Goal: Task Accomplishment & Management: Use online tool/utility

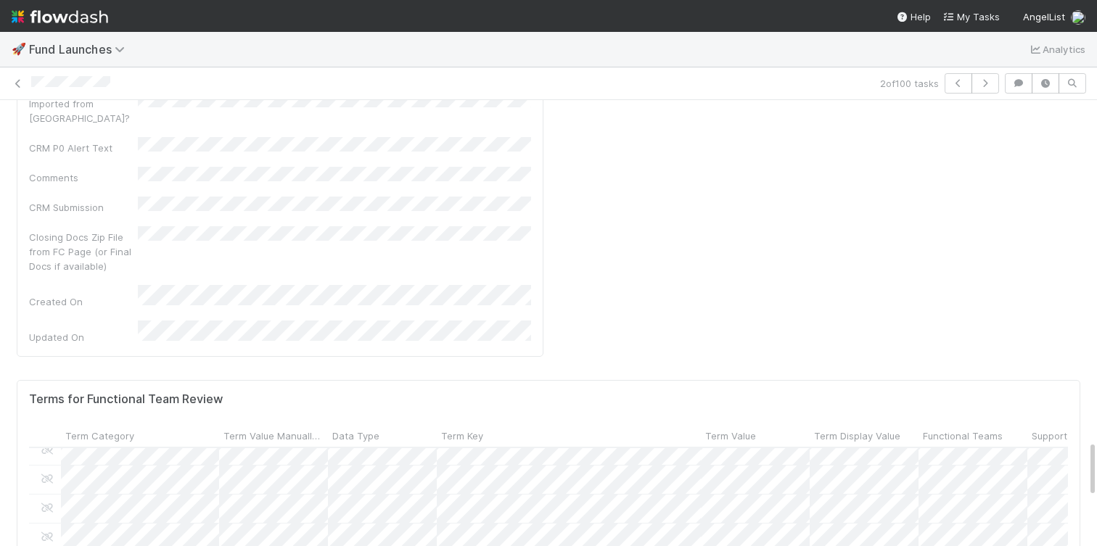
scroll to position [1000, 1]
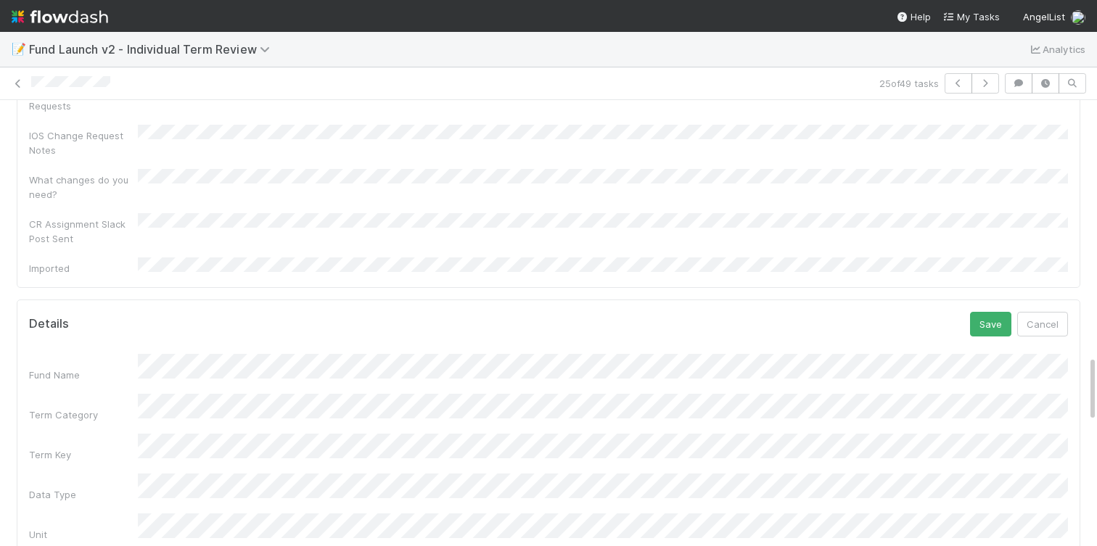
scroll to position [1704, 0]
click at [985, 313] on button "Save" at bounding box center [990, 325] width 41 height 25
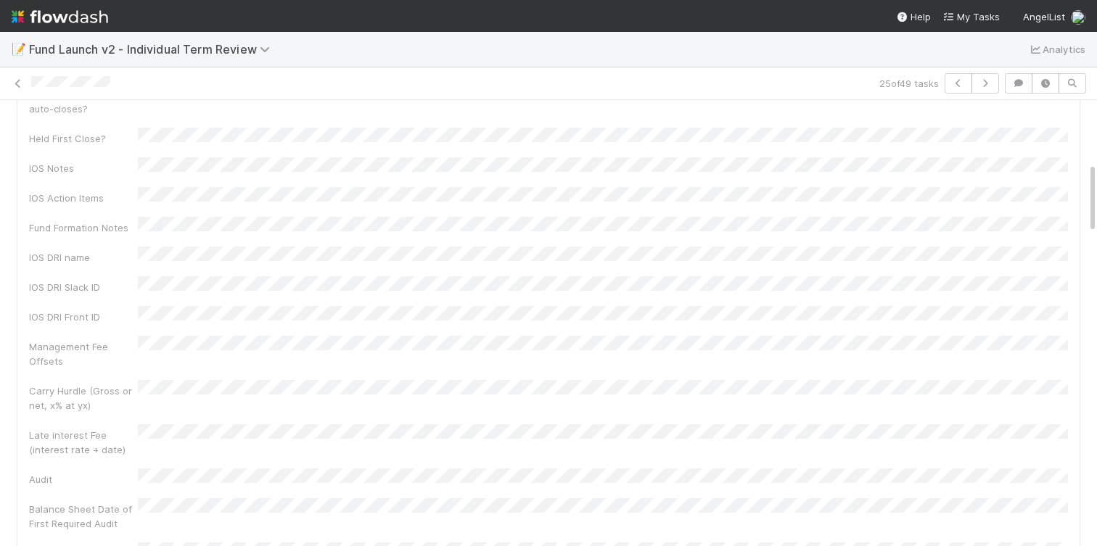
scroll to position [0, 0]
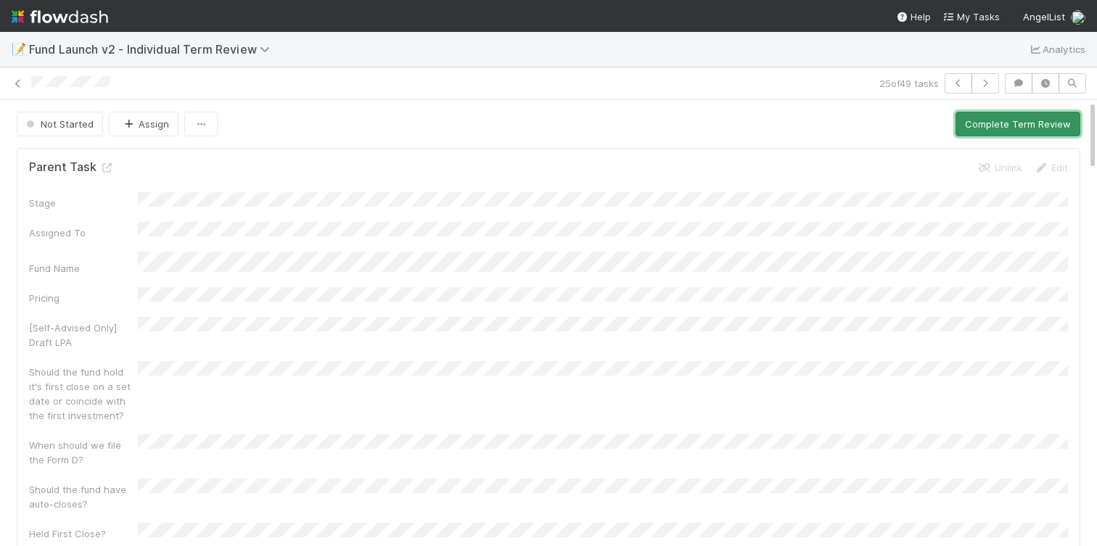
click at [979, 122] on button "Complete Term Review" at bounding box center [1018, 124] width 125 height 25
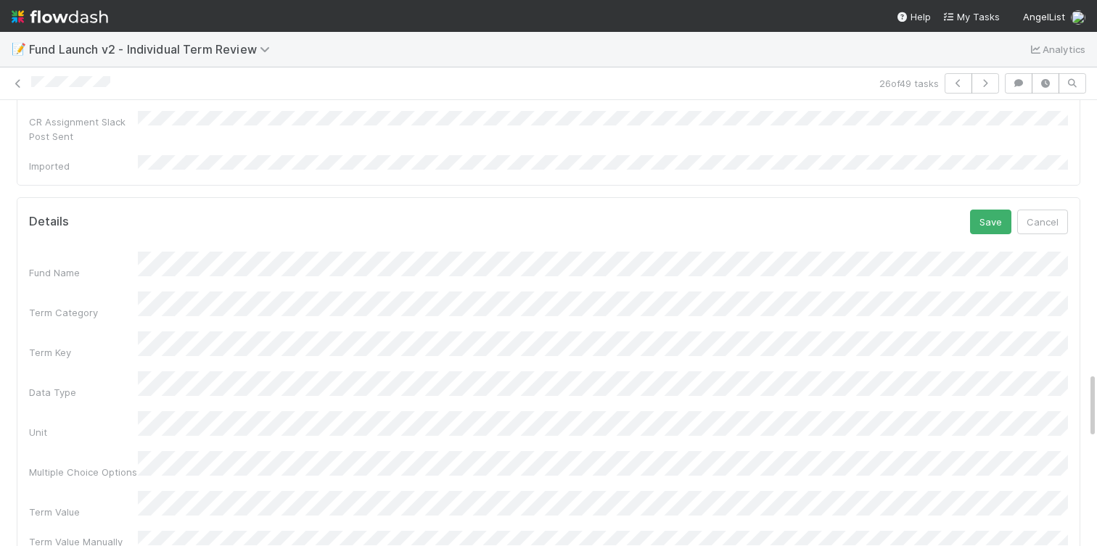
scroll to position [1870, 0]
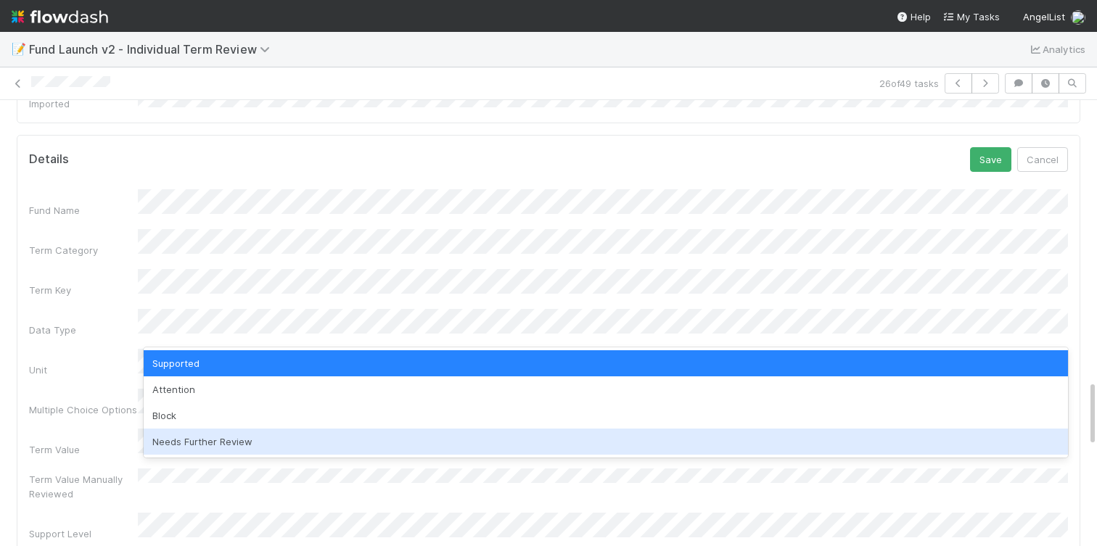
click at [223, 440] on div "Needs Further Review" at bounding box center [606, 442] width 924 height 26
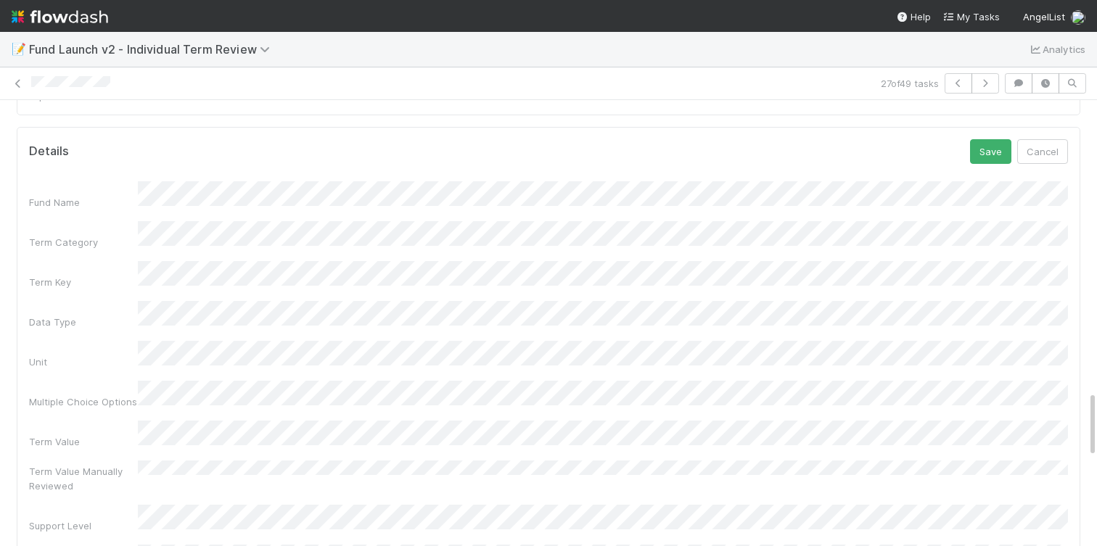
scroll to position [1876, 0]
click at [111, 424] on div "Term Value" at bounding box center [548, 438] width 1039 height 28
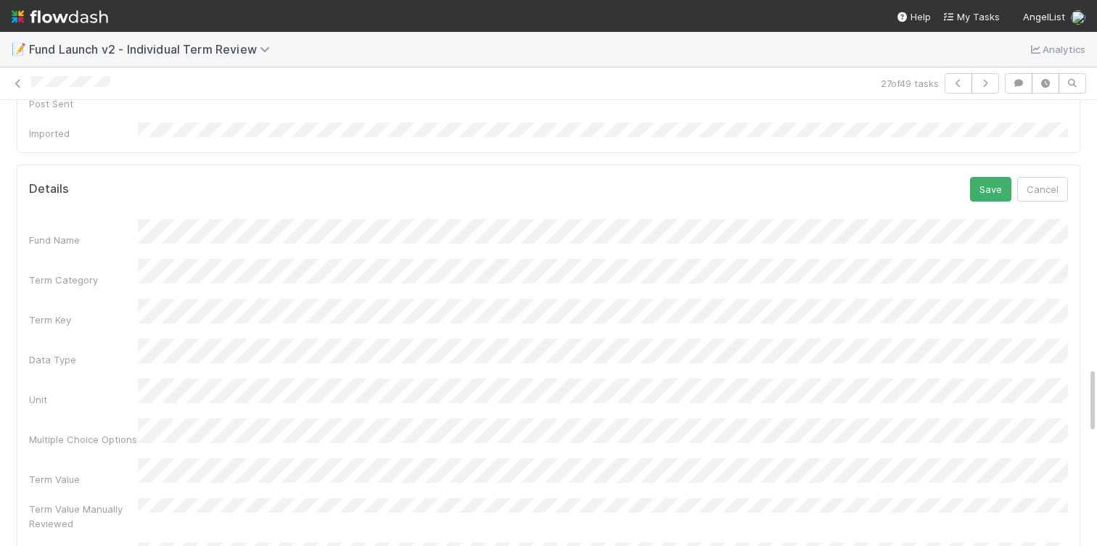
scroll to position [1743, 0]
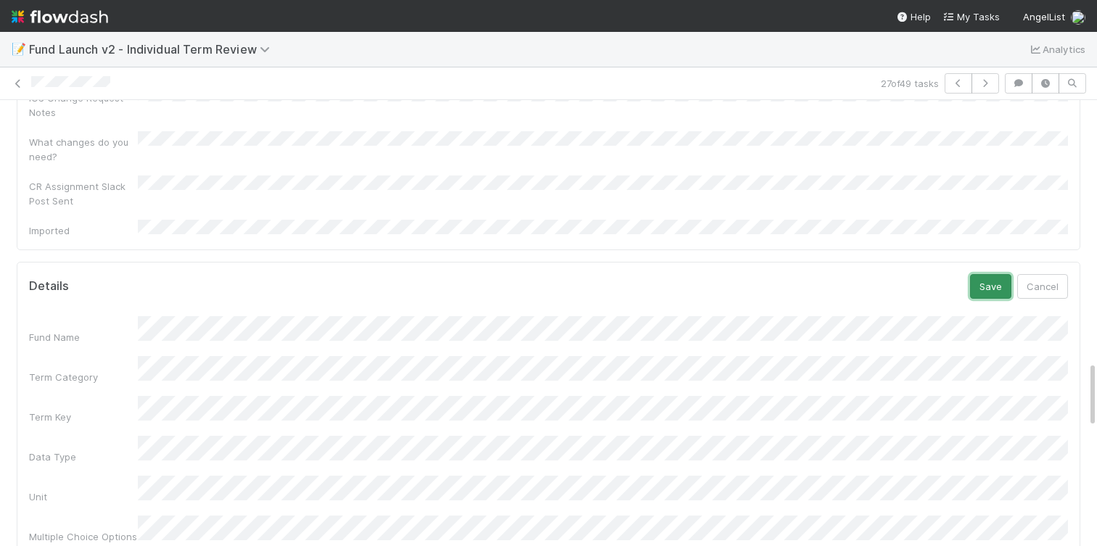
click at [994, 274] on button "Save" at bounding box center [990, 286] width 41 height 25
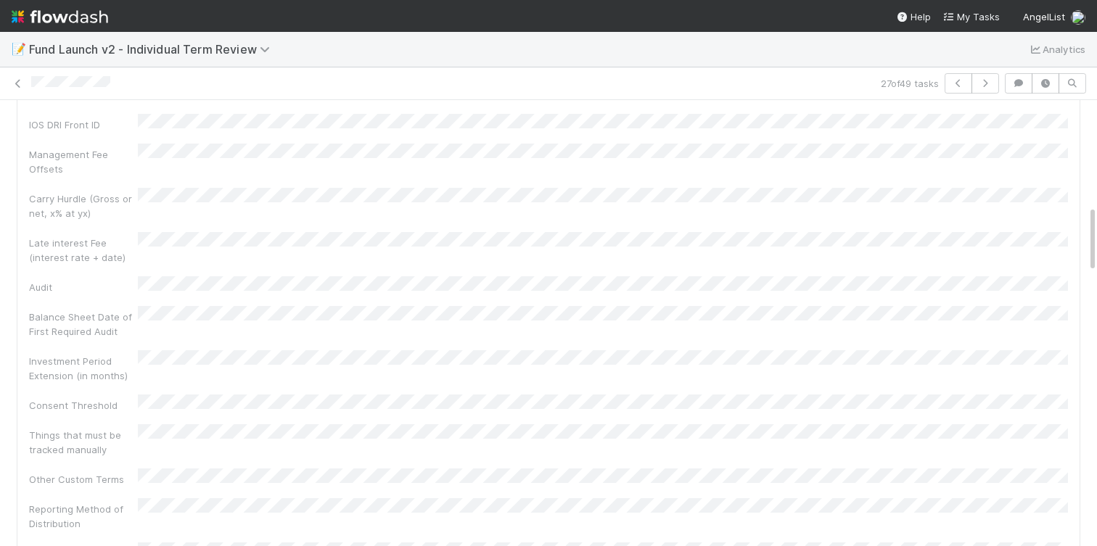
scroll to position [0, 0]
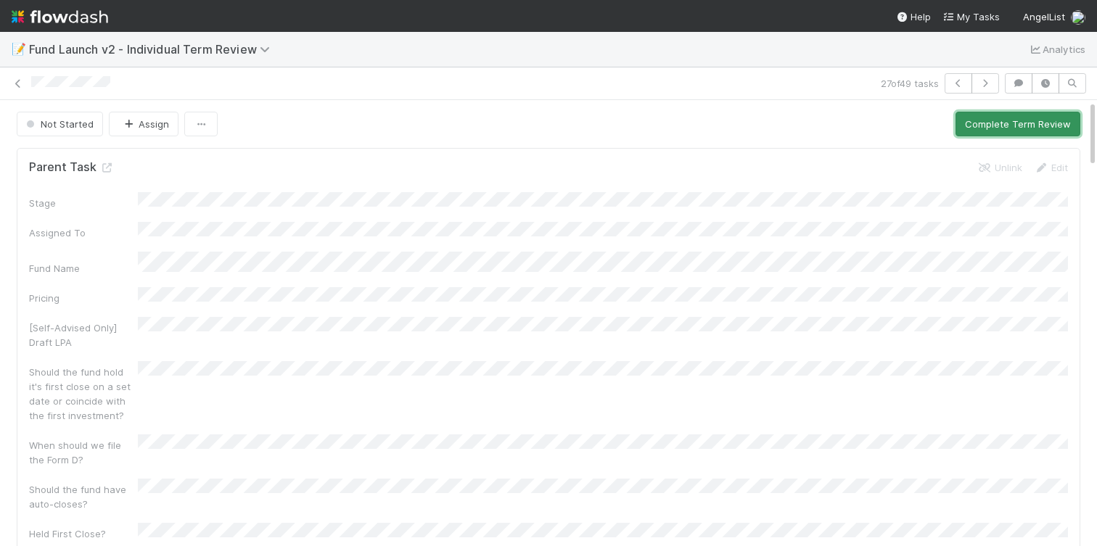
click at [986, 128] on button "Complete Term Review" at bounding box center [1018, 124] width 125 height 25
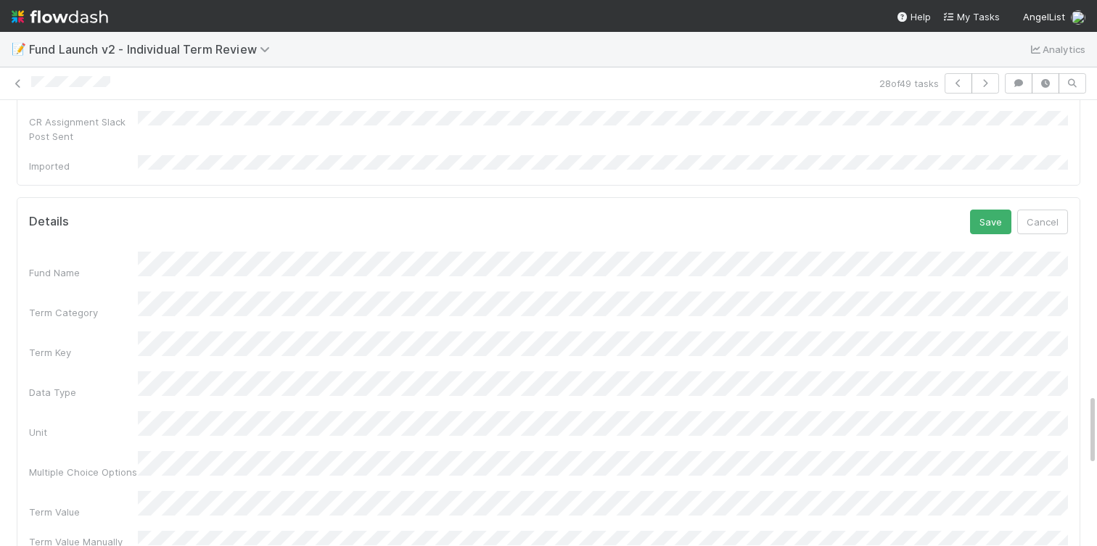
scroll to position [1823, 0]
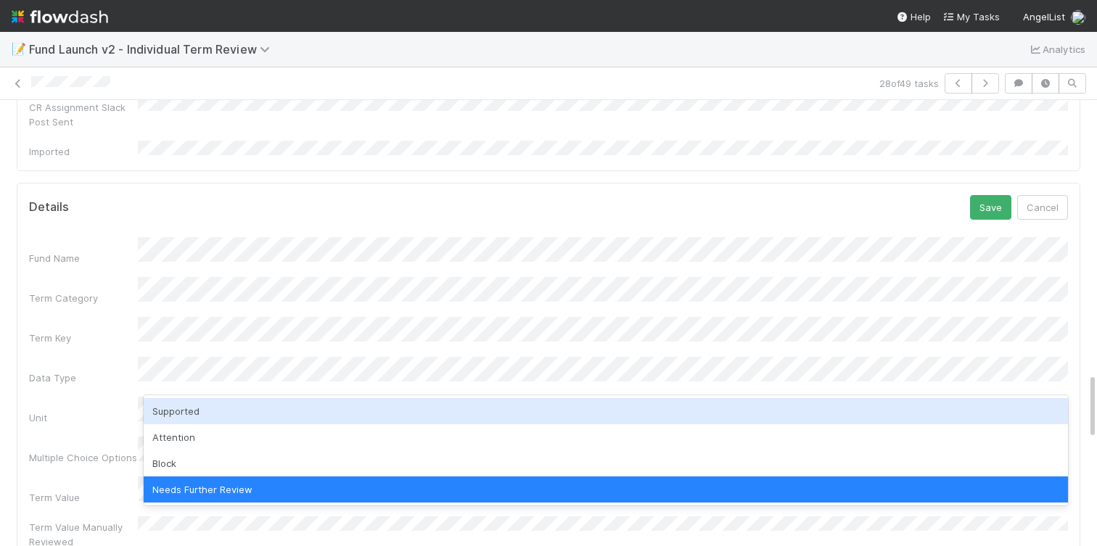
click at [201, 408] on div "Supported" at bounding box center [606, 411] width 924 height 26
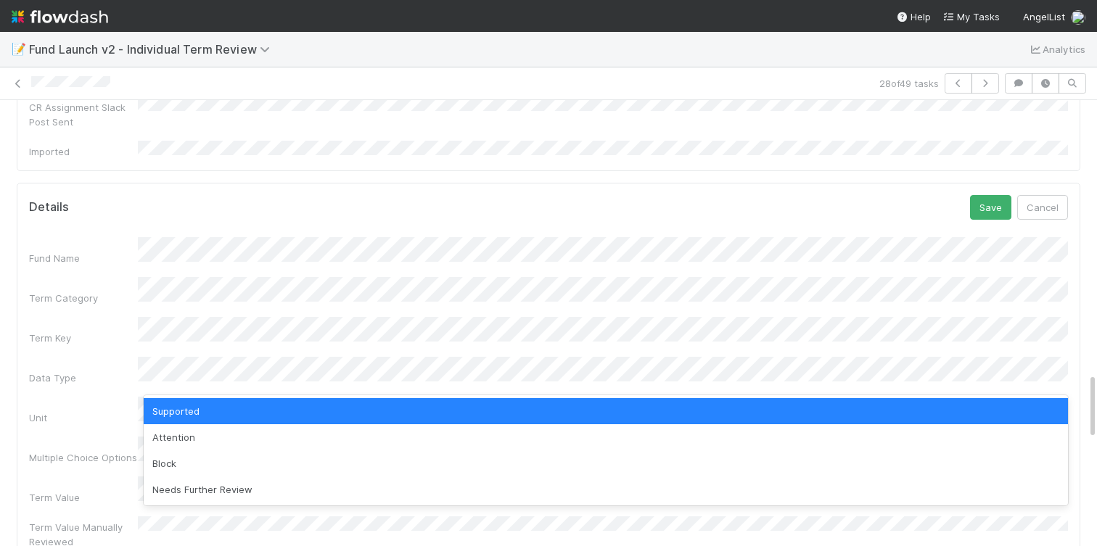
click at [222, 412] on div "Supported" at bounding box center [606, 411] width 924 height 26
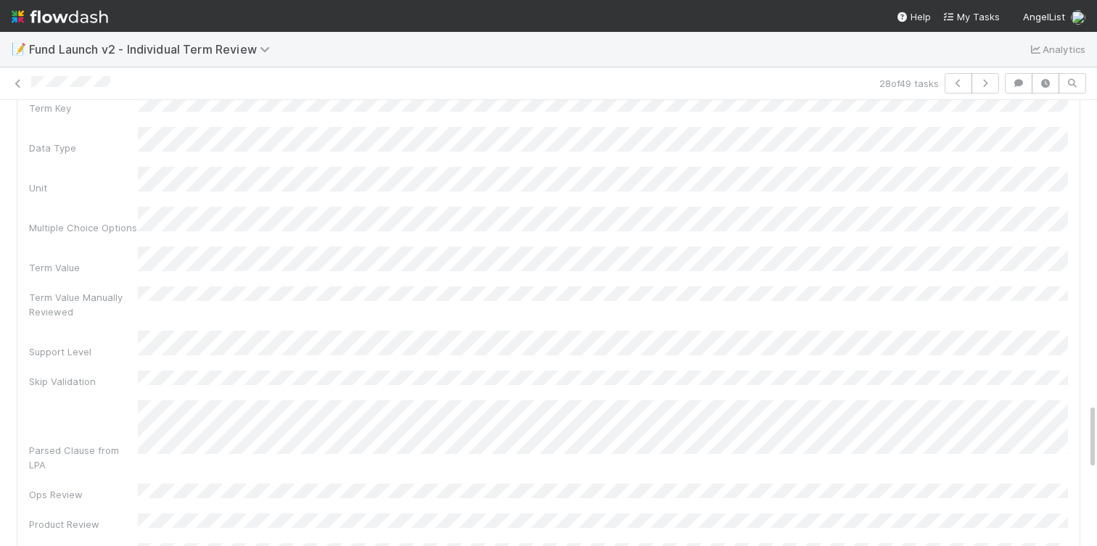
scroll to position [2061, 0]
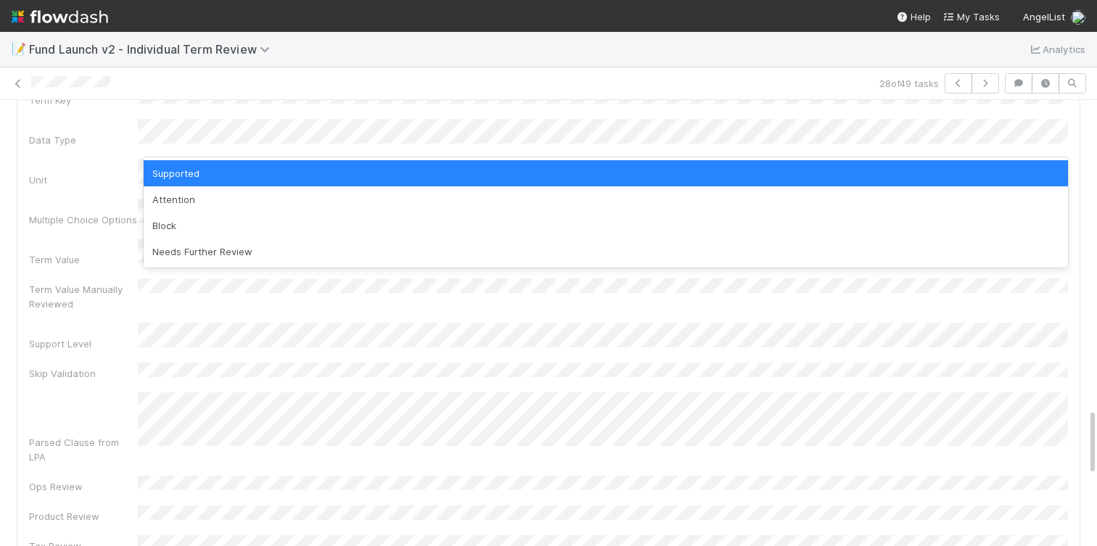
click at [270, 183] on div "Supported" at bounding box center [606, 173] width 924 height 26
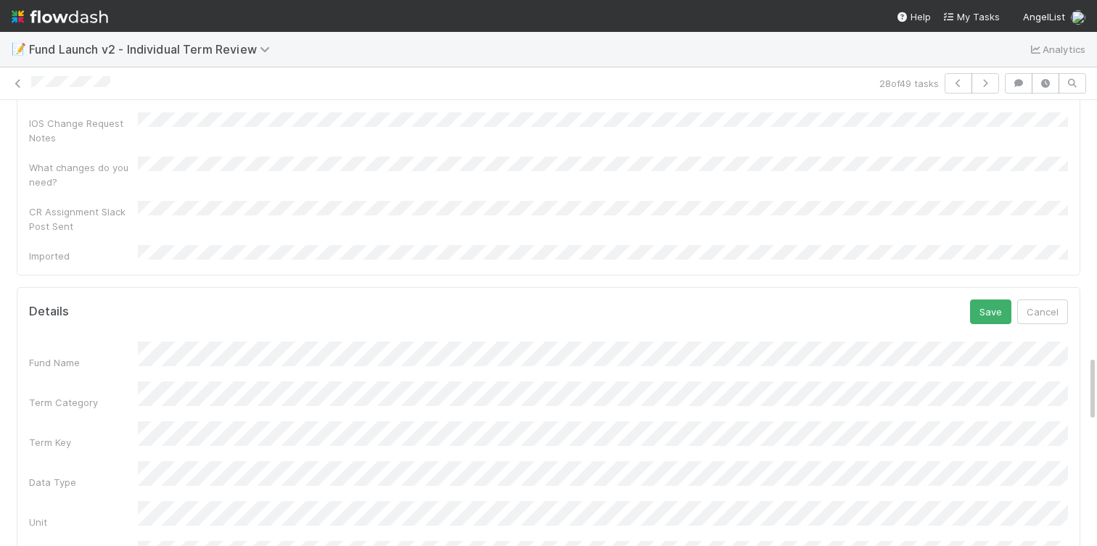
scroll to position [1704, 0]
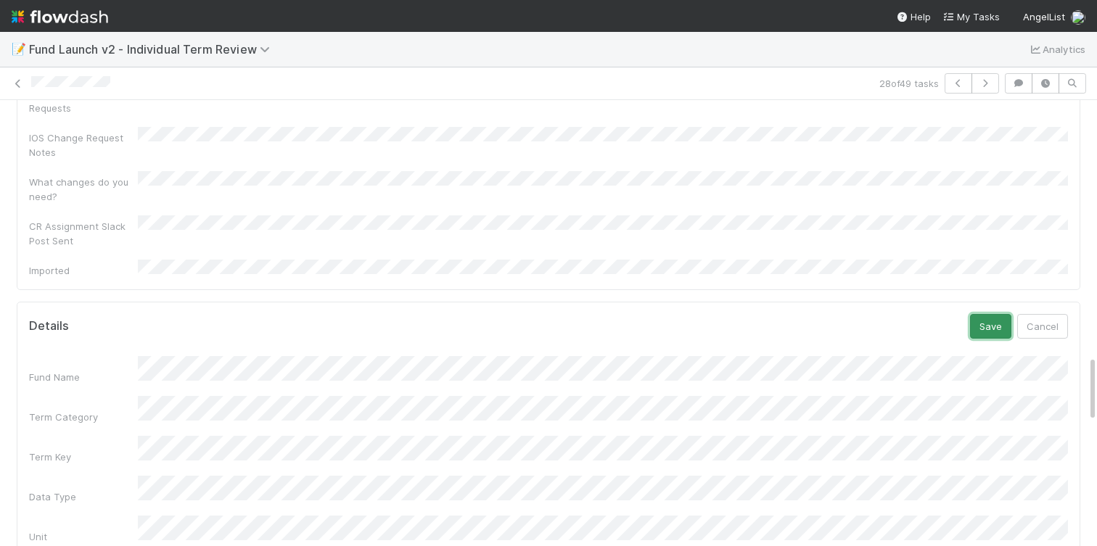
click at [981, 314] on button "Save" at bounding box center [990, 326] width 41 height 25
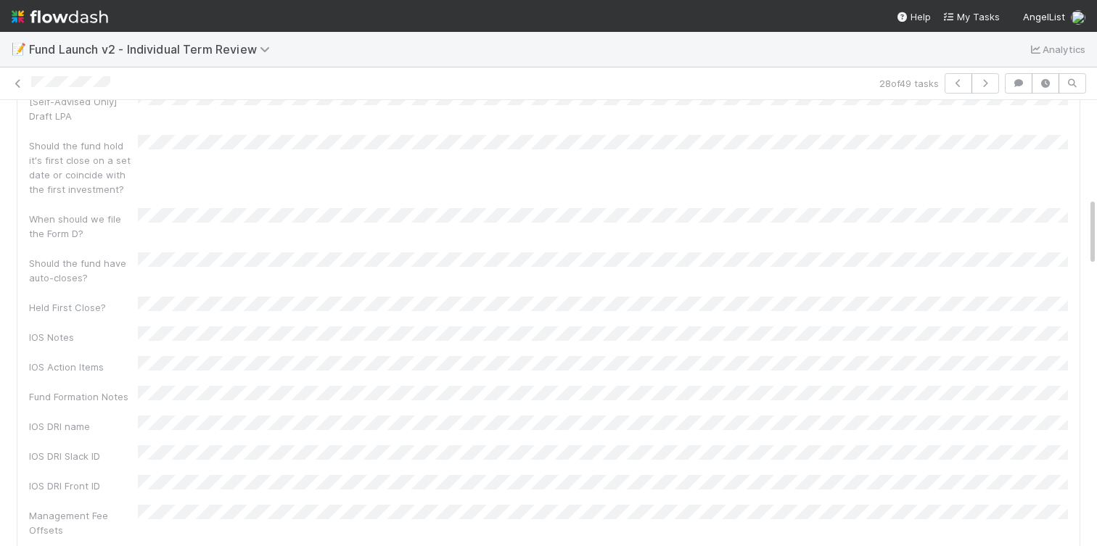
scroll to position [0, 0]
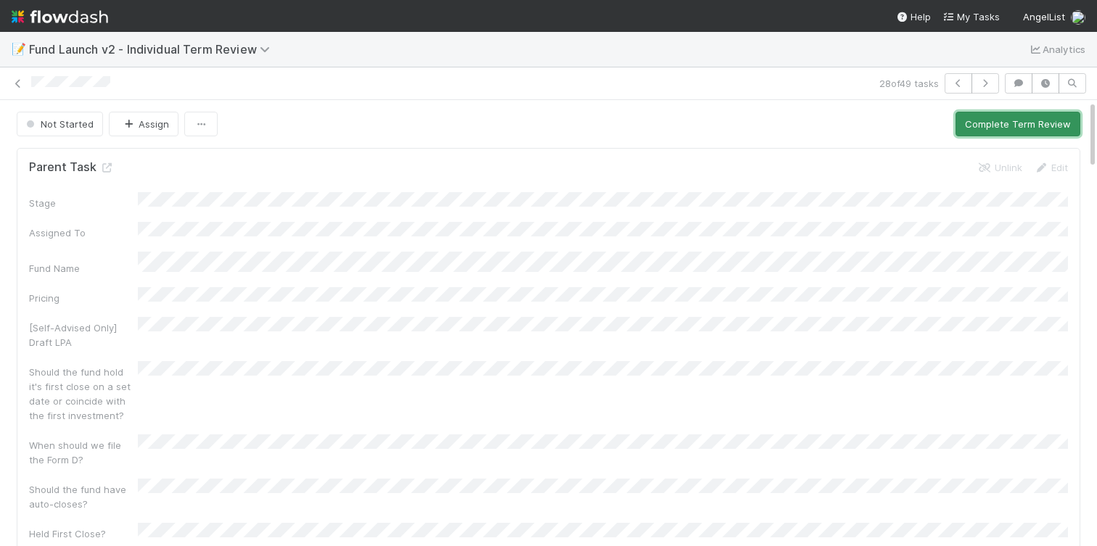
click at [987, 128] on button "Complete Term Review" at bounding box center [1018, 124] width 125 height 25
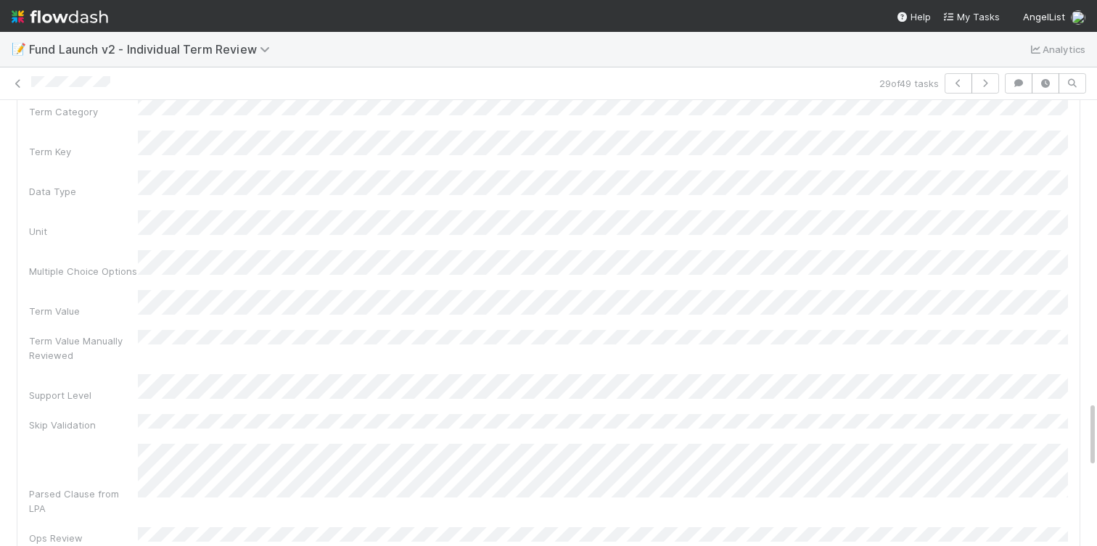
scroll to position [1961, 0]
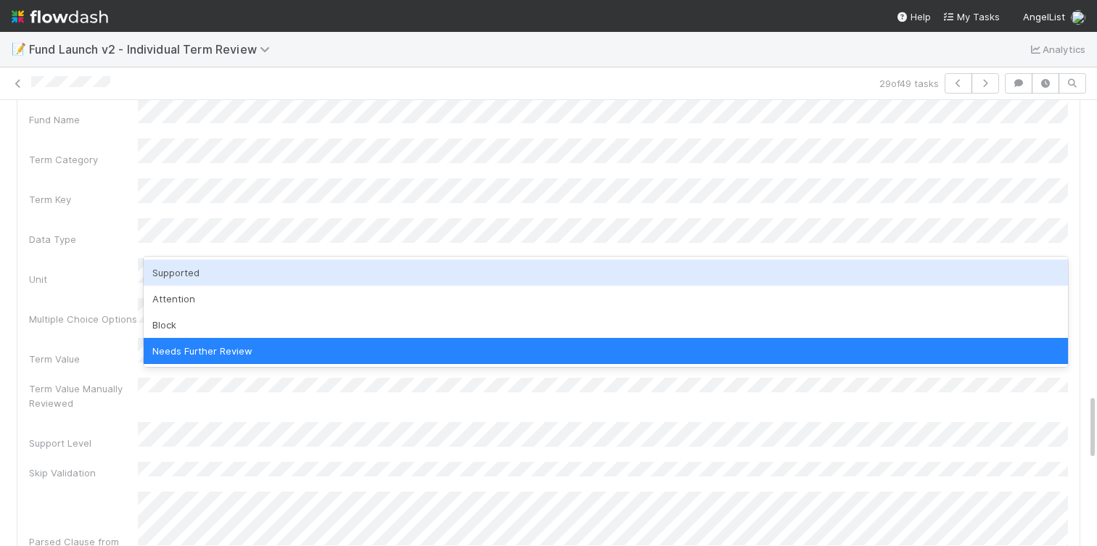
click at [214, 266] on div "Supported" at bounding box center [606, 273] width 924 height 26
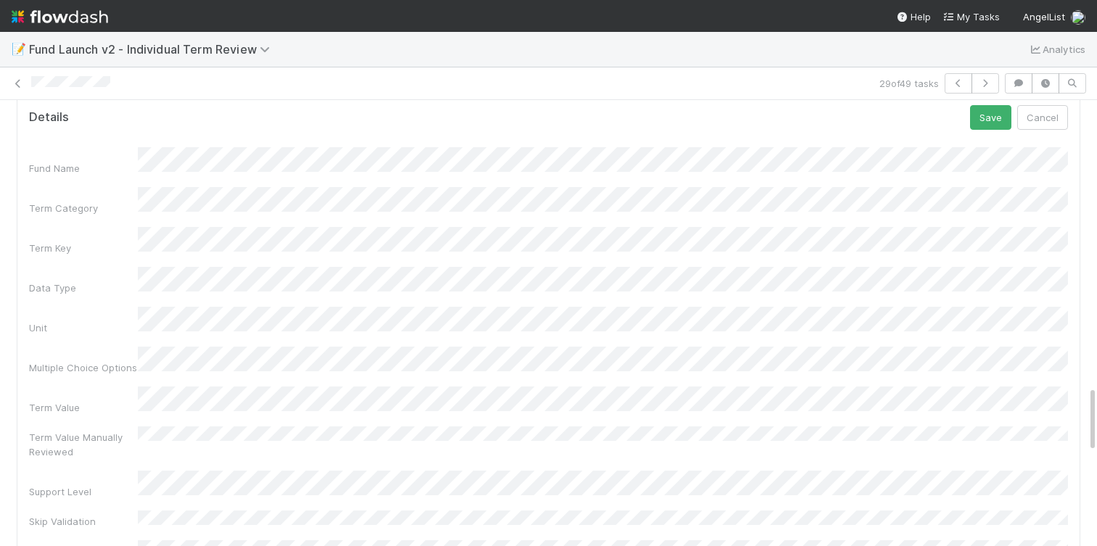
scroll to position [1894, 0]
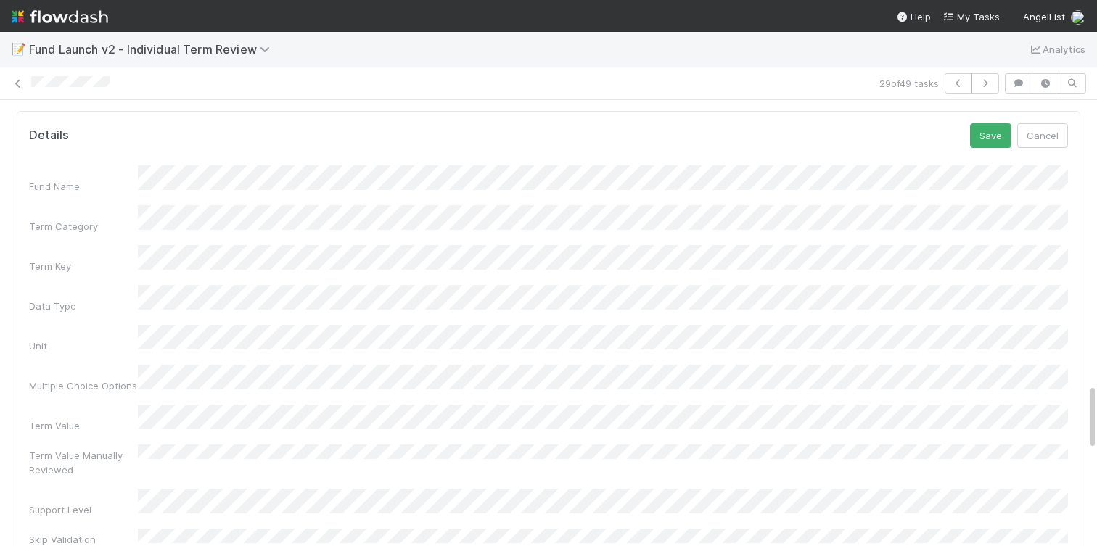
click at [125, 405] on div "Term Value" at bounding box center [548, 419] width 1039 height 28
click at [246, 445] on div "Term Value Manually Reviewed" at bounding box center [548, 461] width 1039 height 33
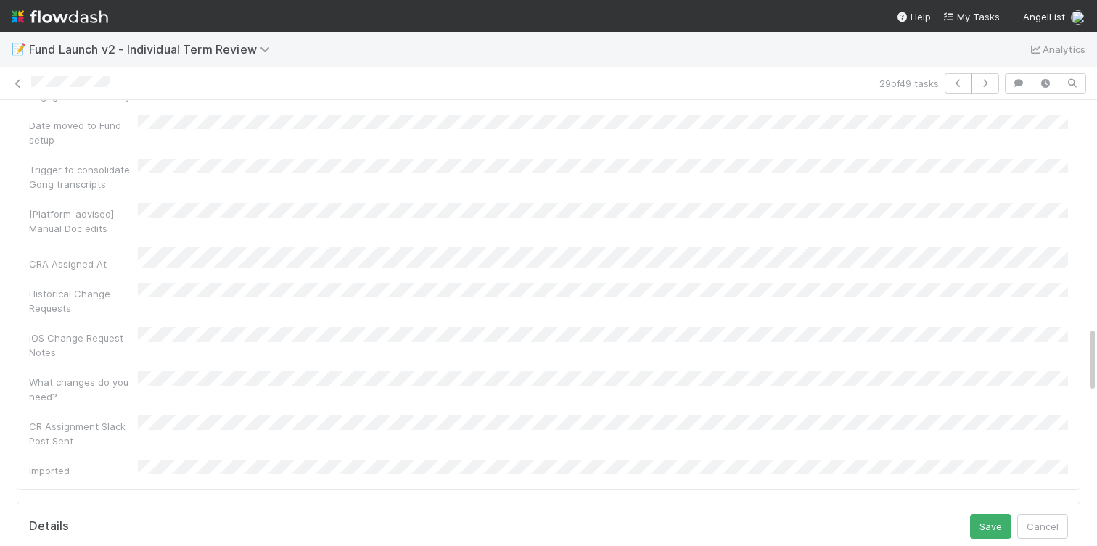
scroll to position [1511, 0]
click at [970, 507] on div "Details Save Cancel" at bounding box center [548, 519] width 1039 height 25
click at [982, 507] on button "Save" at bounding box center [990, 519] width 41 height 25
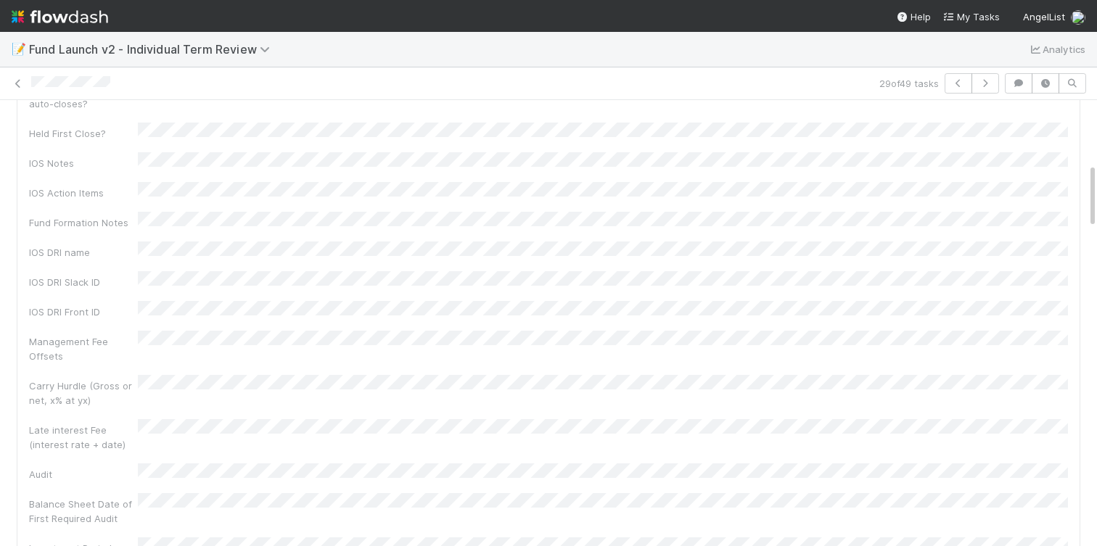
scroll to position [0, 0]
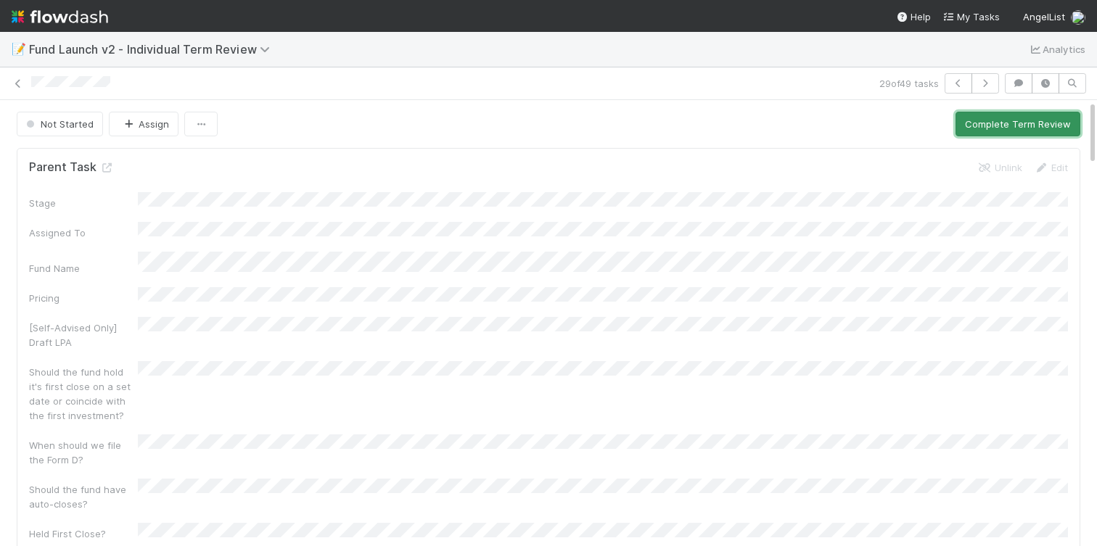
click at [983, 121] on button "Complete Term Review" at bounding box center [1018, 124] width 125 height 25
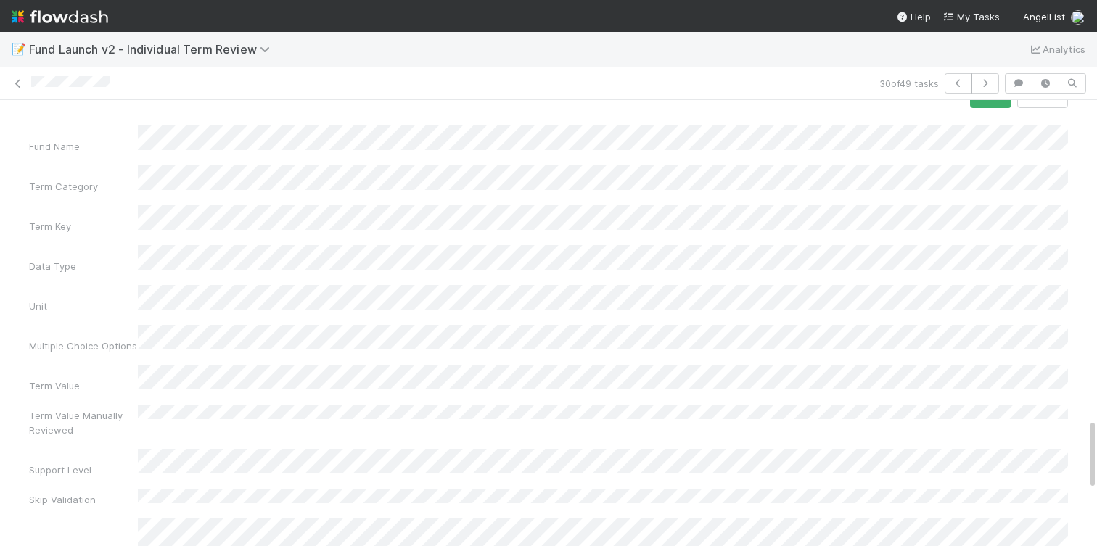
scroll to position [1972, 0]
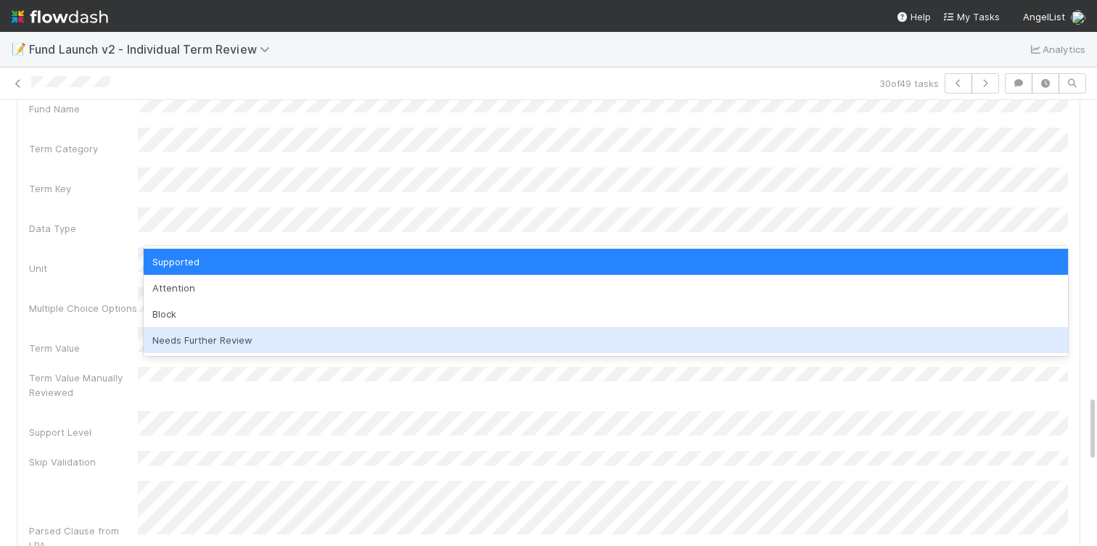
click at [192, 337] on div "Needs Further Review" at bounding box center [606, 340] width 924 height 26
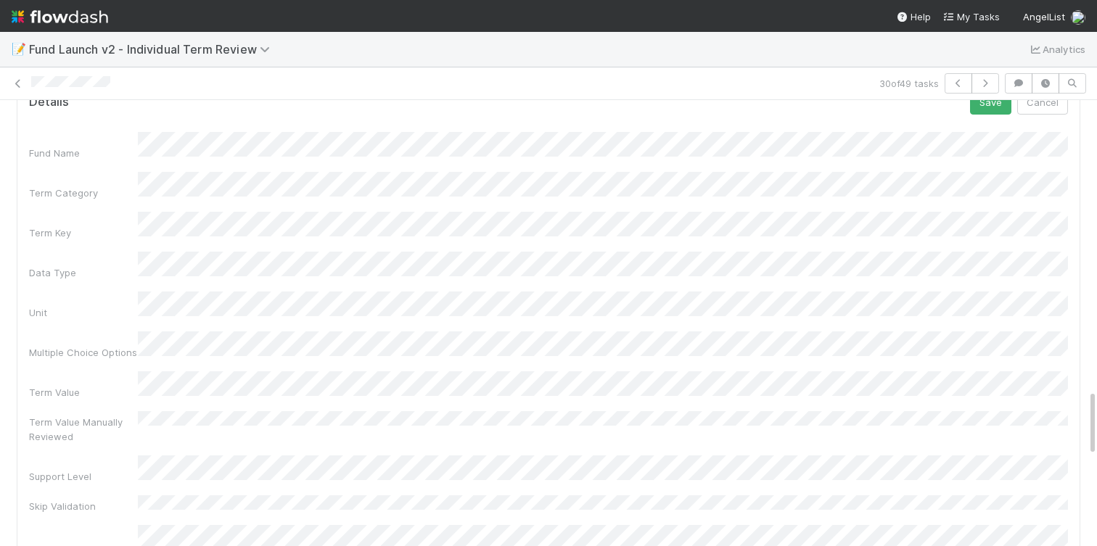
scroll to position [1921, 0]
click at [123, 378] on div "Term Value" at bounding box center [548, 392] width 1039 height 28
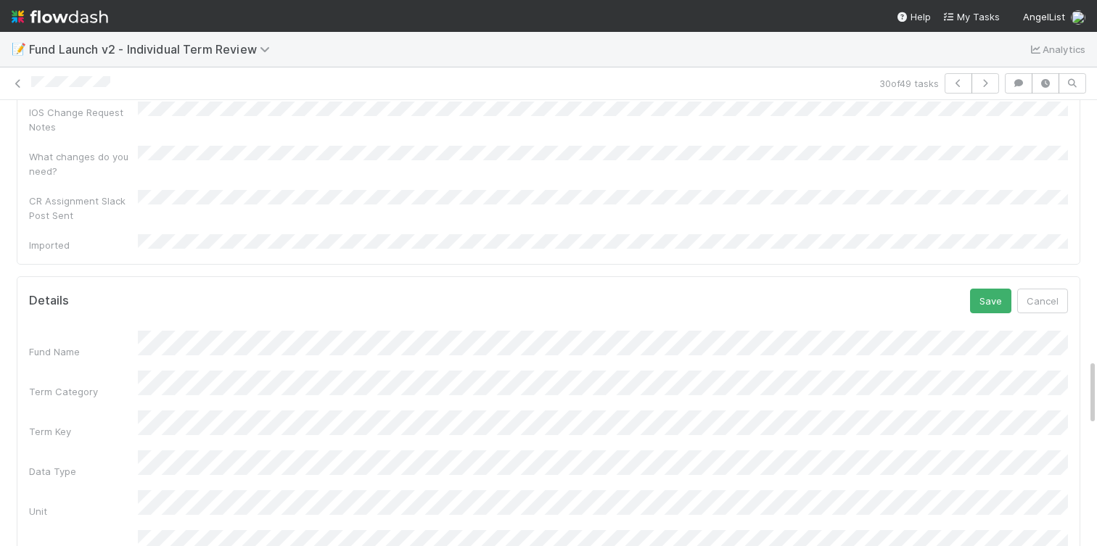
scroll to position [1728, 0]
click at [999, 289] on button "Save" at bounding box center [990, 301] width 41 height 25
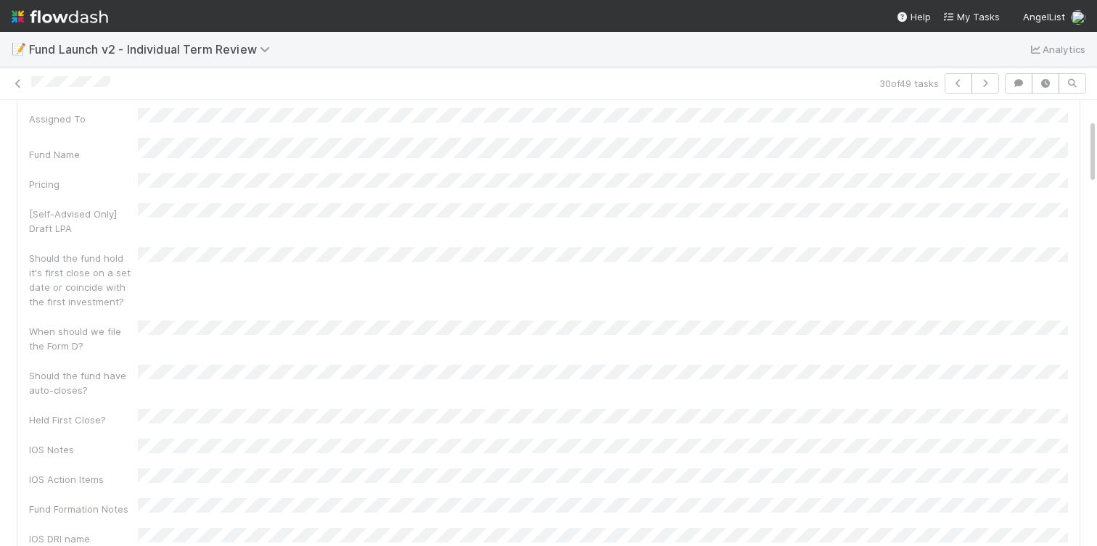
scroll to position [0, 0]
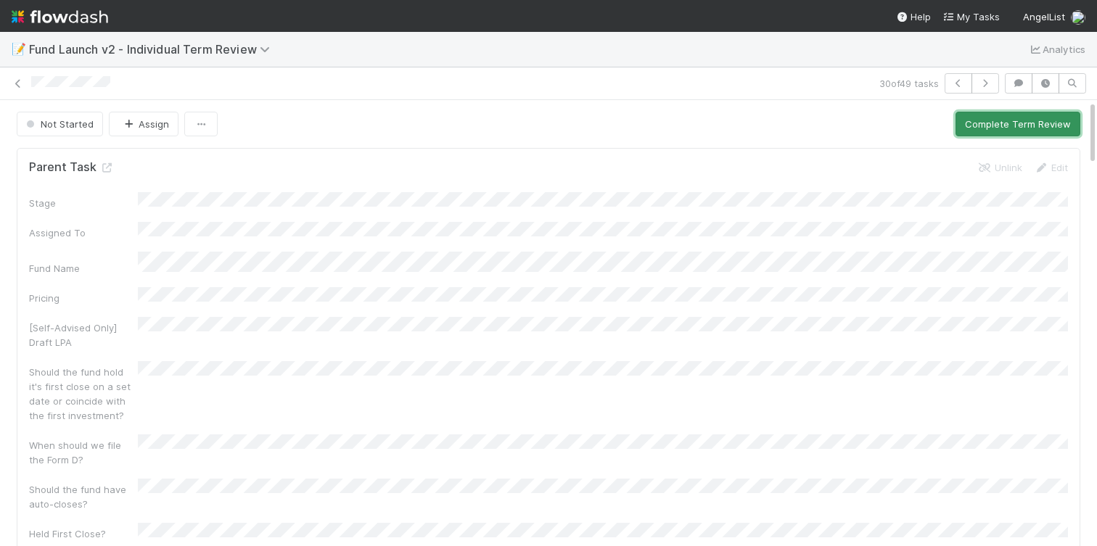
click at [1012, 121] on button "Complete Term Review" at bounding box center [1018, 124] width 125 height 25
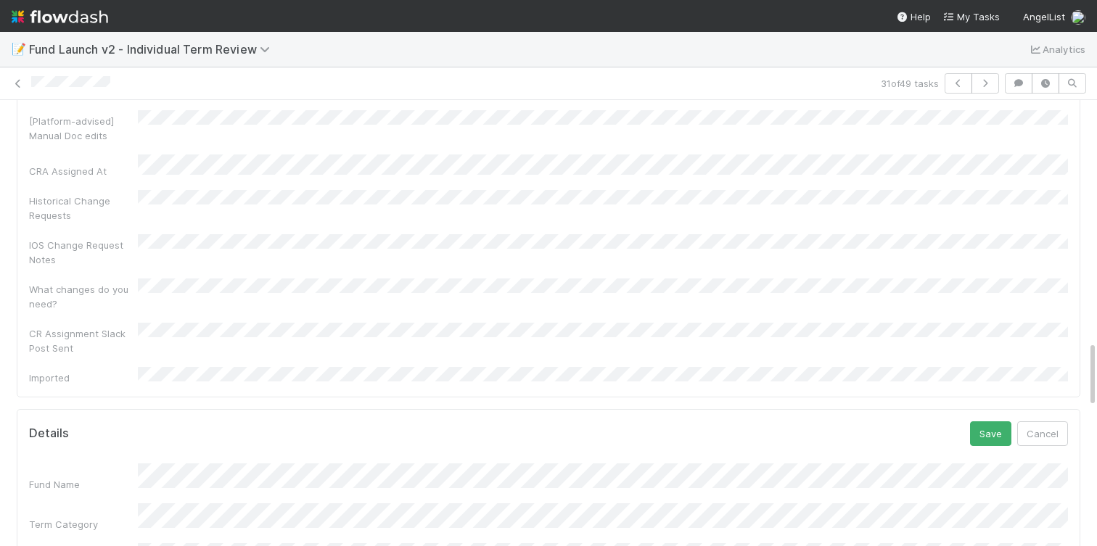
scroll to position [1543, 0]
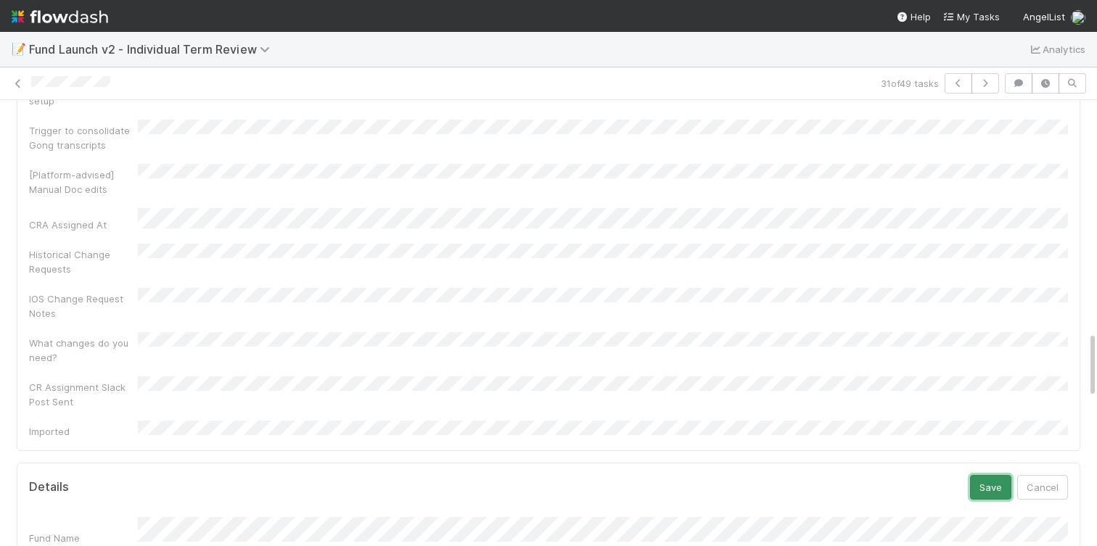
click at [986, 475] on button "Save" at bounding box center [990, 487] width 41 height 25
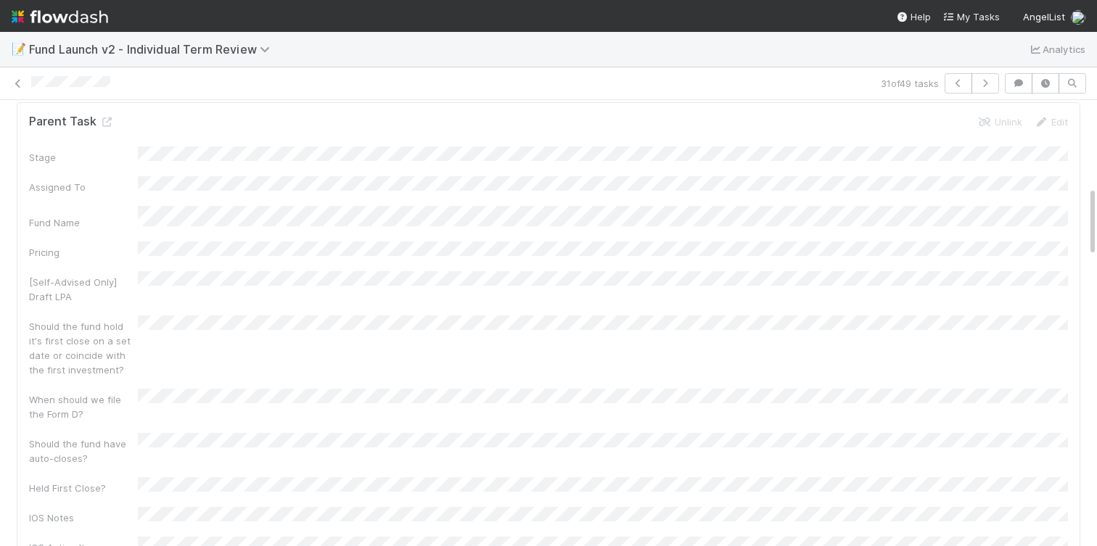
scroll to position [0, 0]
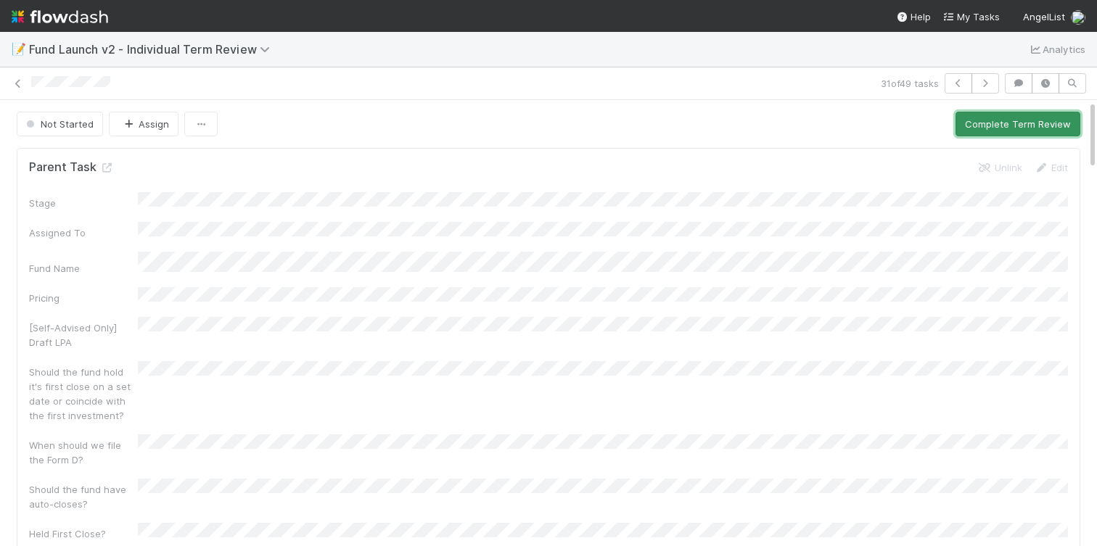
click at [973, 126] on button "Complete Term Review" at bounding box center [1018, 124] width 125 height 25
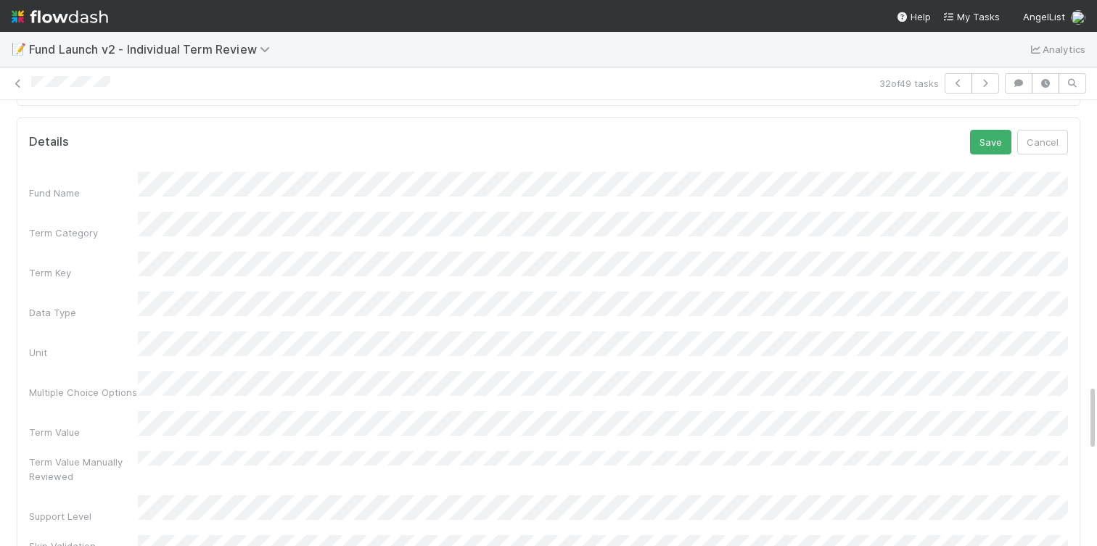
scroll to position [1897, 0]
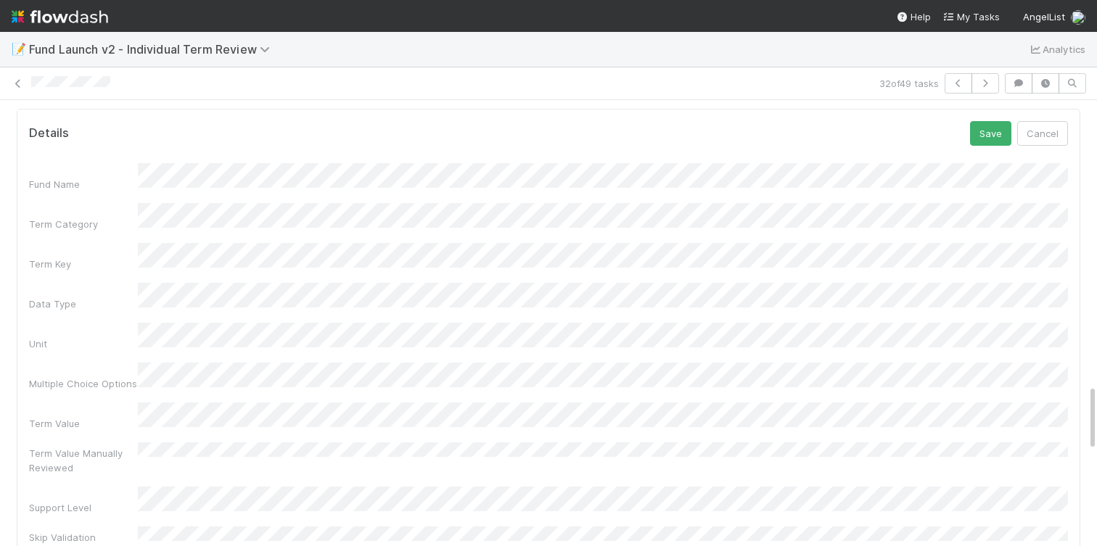
click at [459, 443] on div "Term Value Manually Reviewed" at bounding box center [548, 459] width 1039 height 33
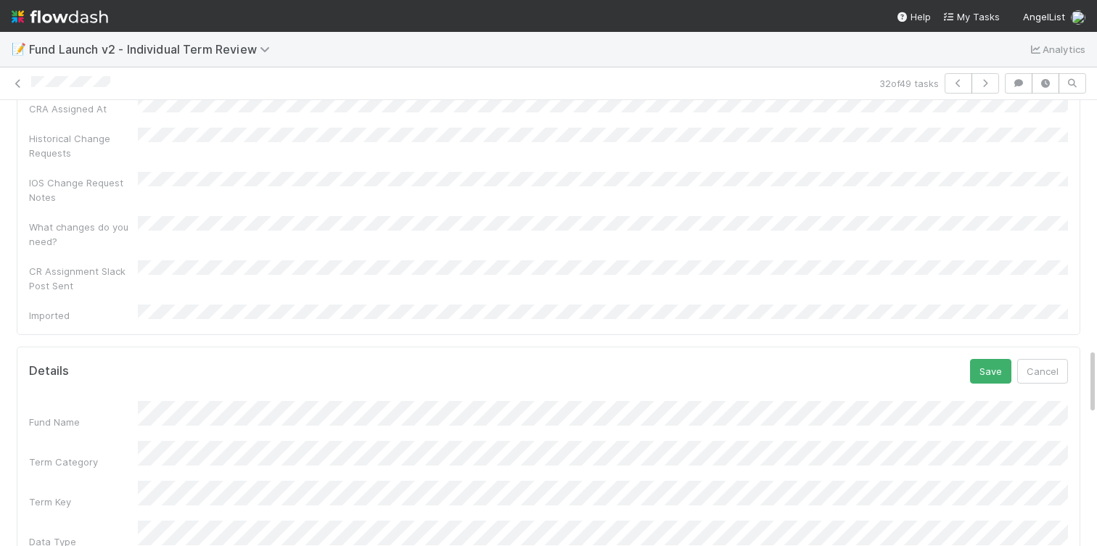
scroll to position [1632, 0]
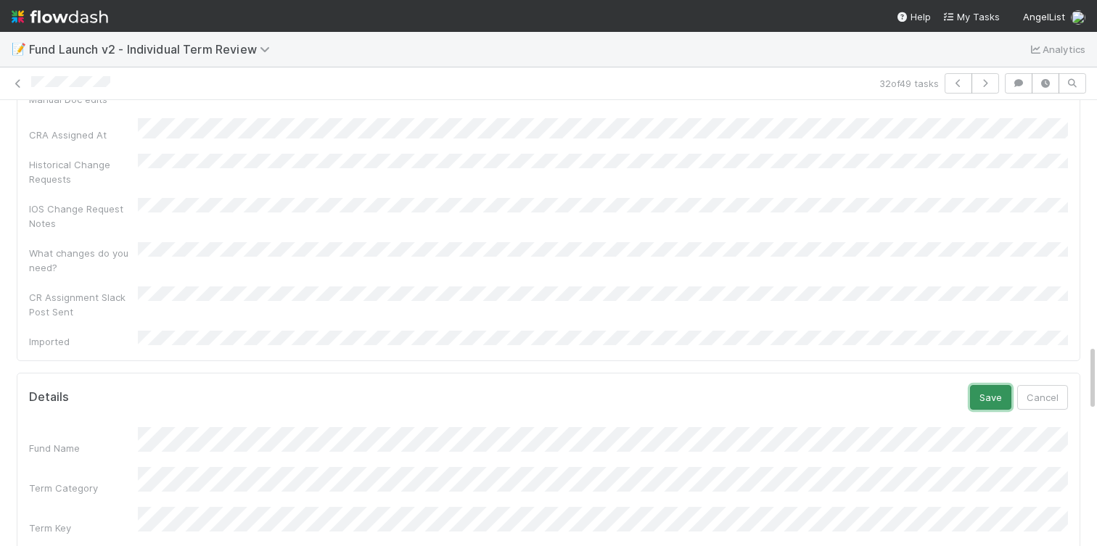
click at [982, 385] on button "Save" at bounding box center [990, 397] width 41 height 25
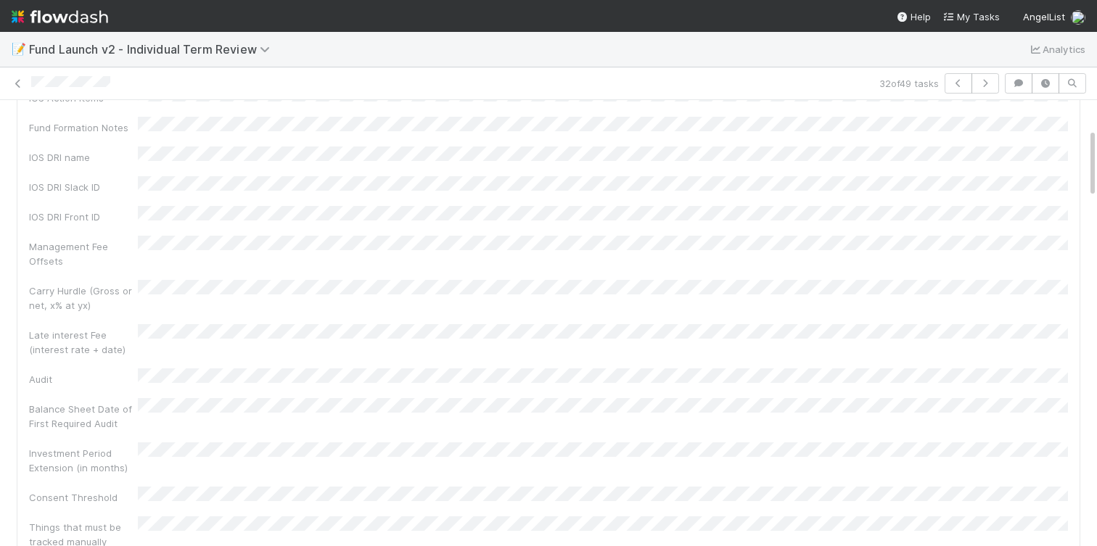
scroll to position [0, 0]
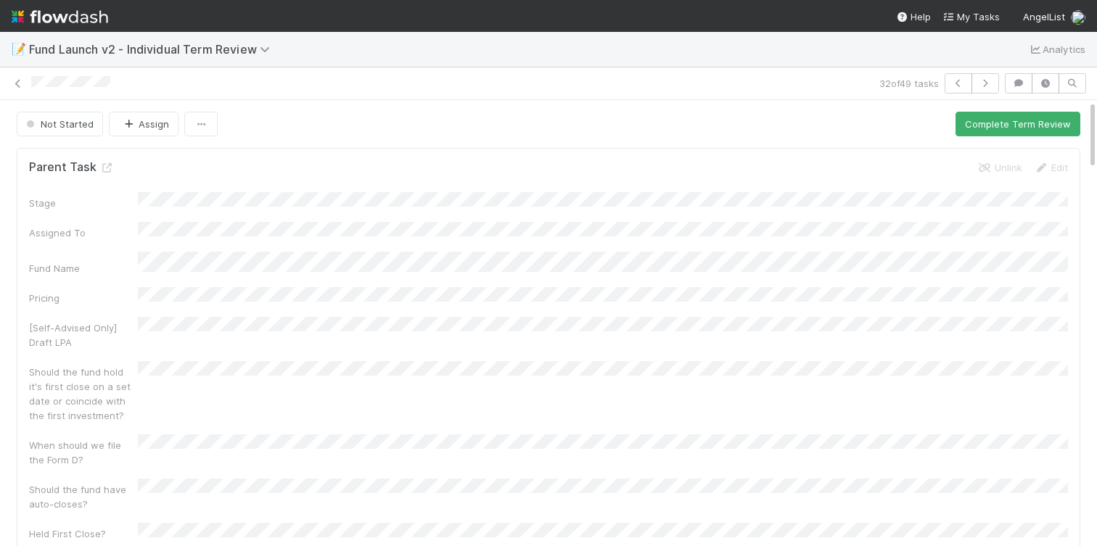
click at [974, 123] on button "Complete Term Review" at bounding box center [1018, 124] width 125 height 25
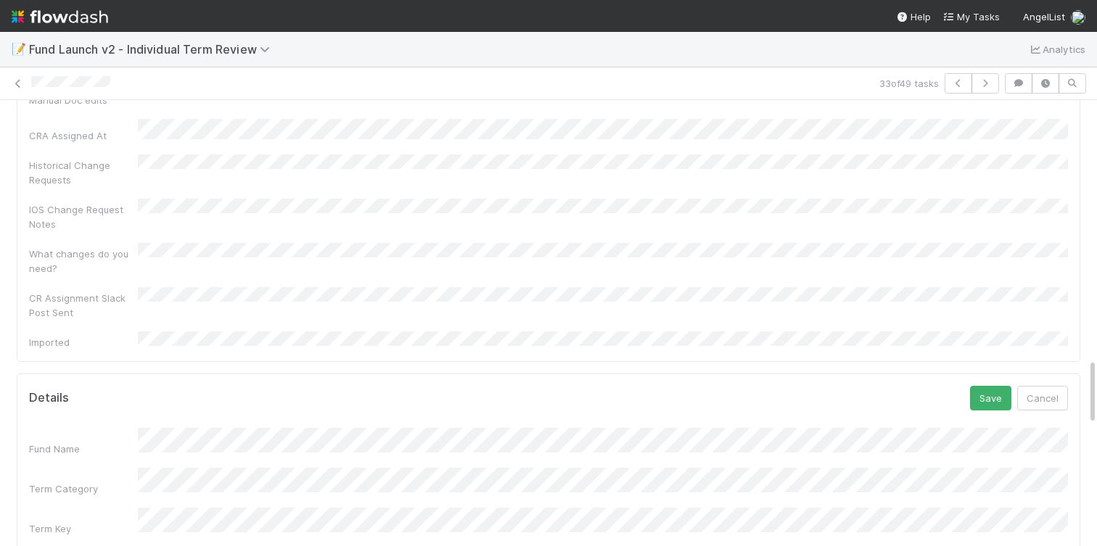
scroll to position [1630, 0]
click at [992, 387] on button "Save" at bounding box center [990, 399] width 41 height 25
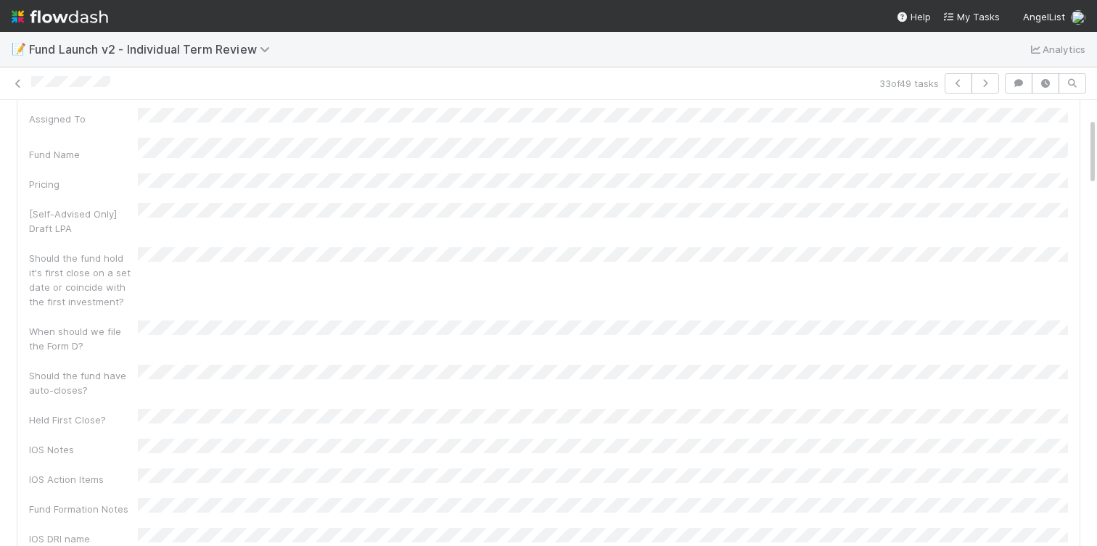
scroll to position [0, 0]
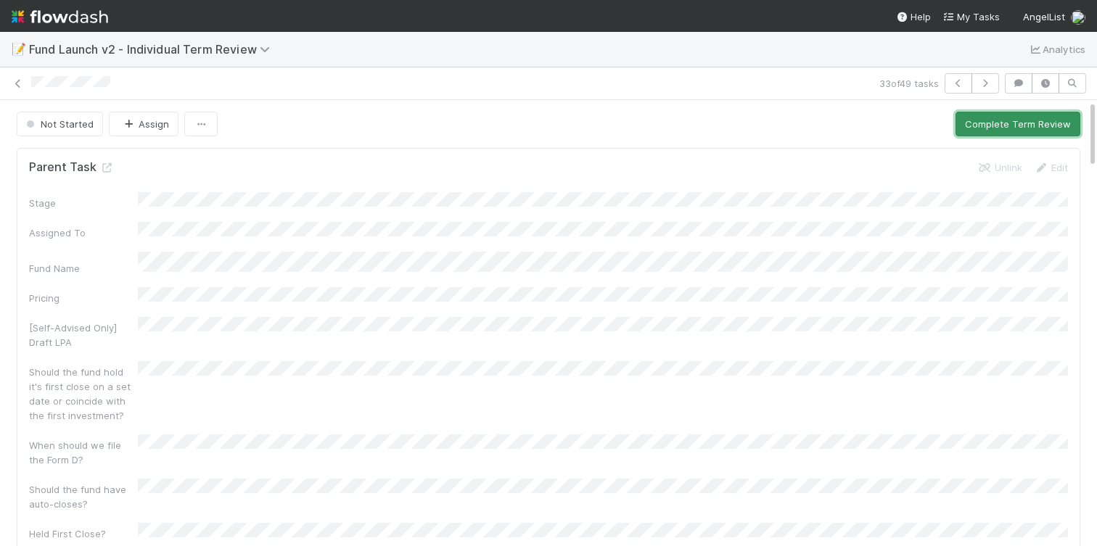
click at [997, 119] on button "Complete Term Review" at bounding box center [1018, 124] width 125 height 25
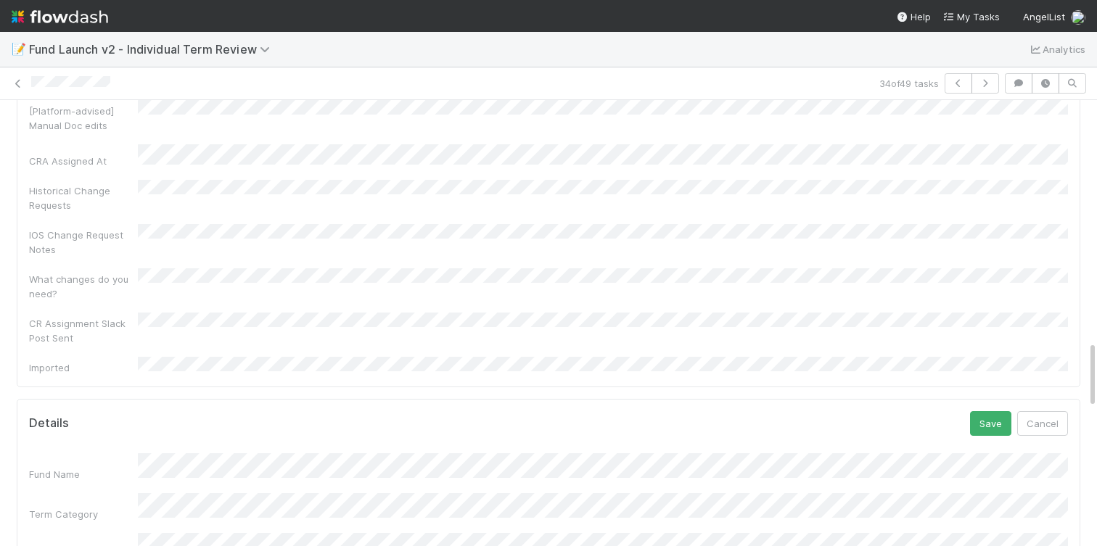
scroll to position [1605, 0]
click at [997, 413] on button "Save" at bounding box center [990, 425] width 41 height 25
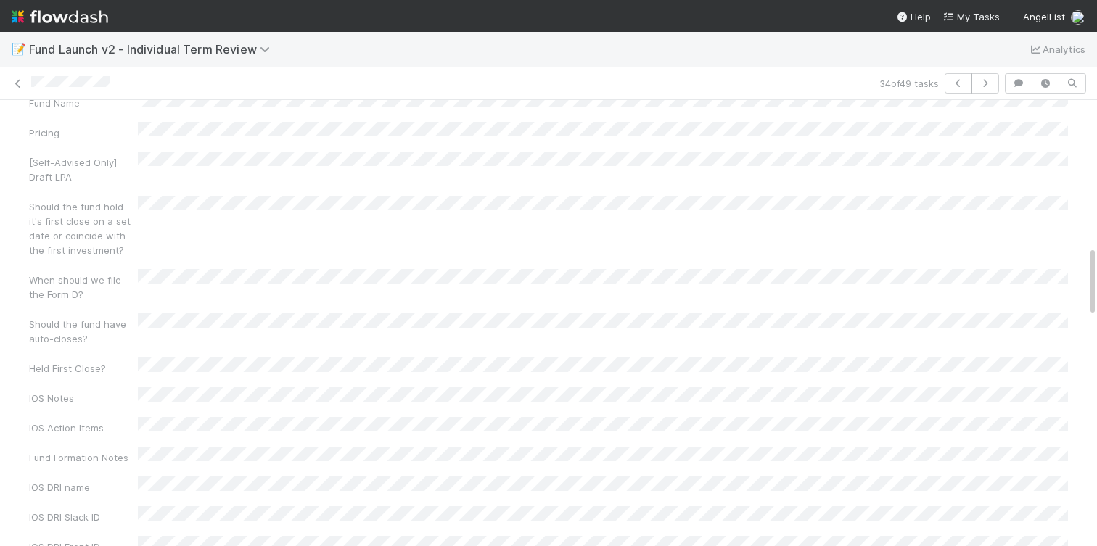
scroll to position [0, 0]
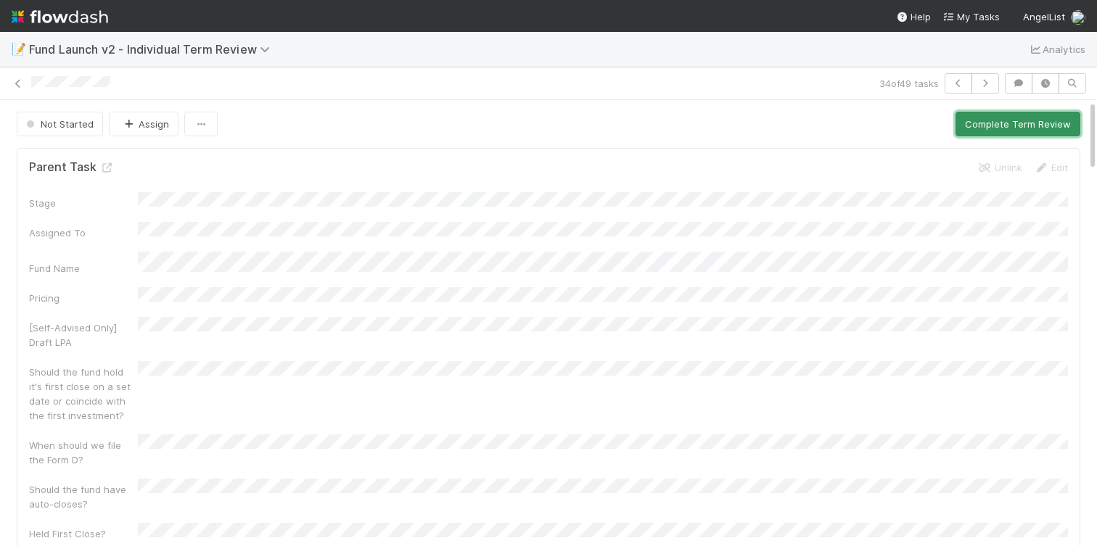
click at [977, 121] on button "Complete Term Review" at bounding box center [1018, 124] width 125 height 25
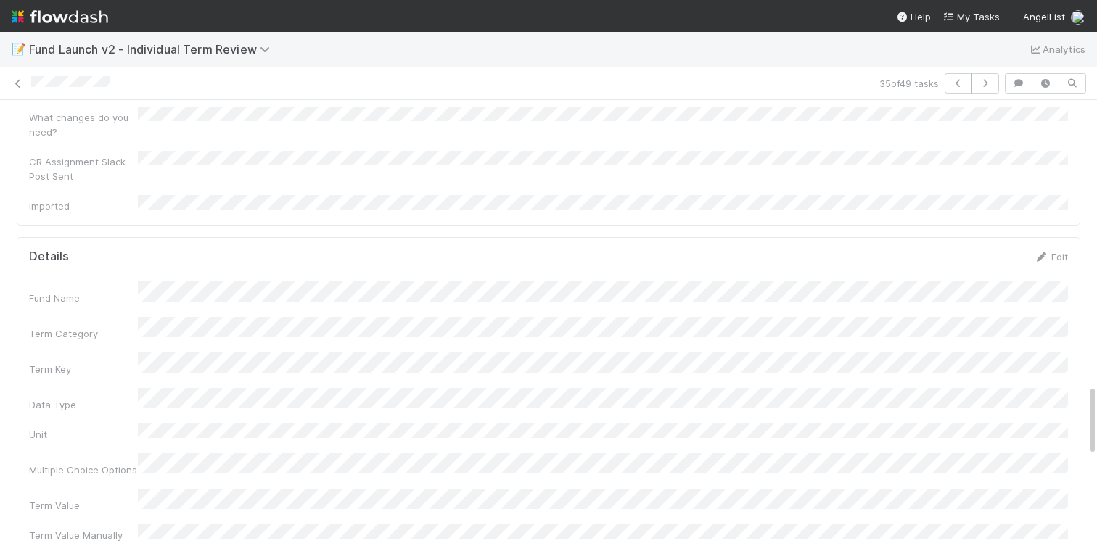
scroll to position [1778, 0]
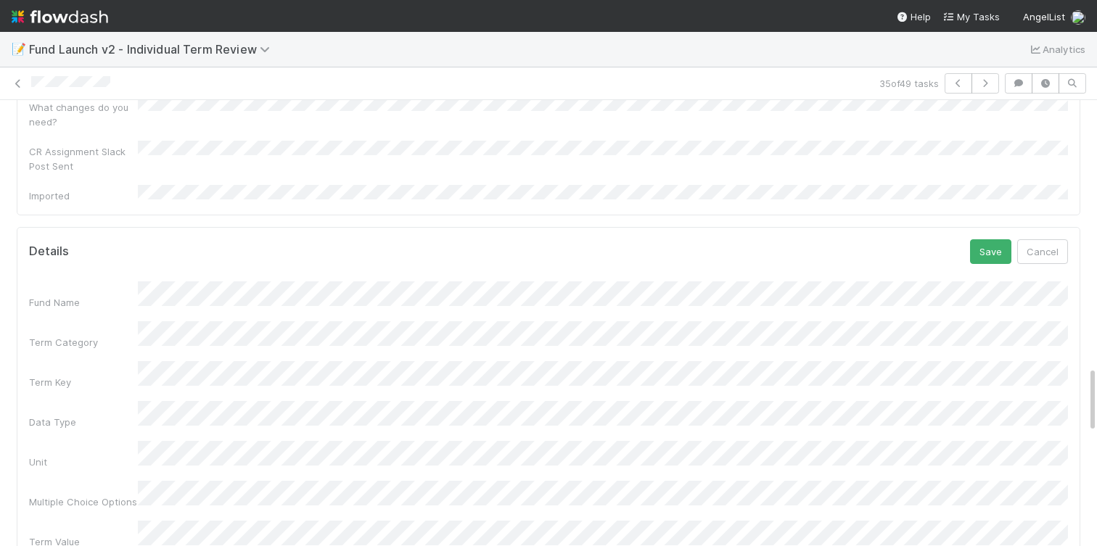
click at [970, 239] on button "Save" at bounding box center [990, 251] width 41 height 25
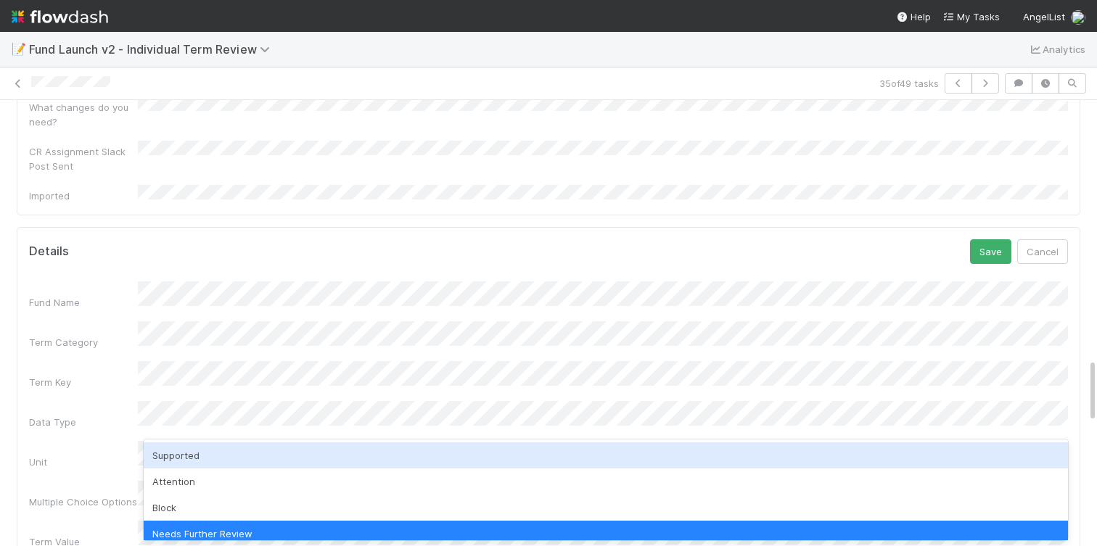
click at [191, 448] on div "Supported" at bounding box center [606, 456] width 924 height 26
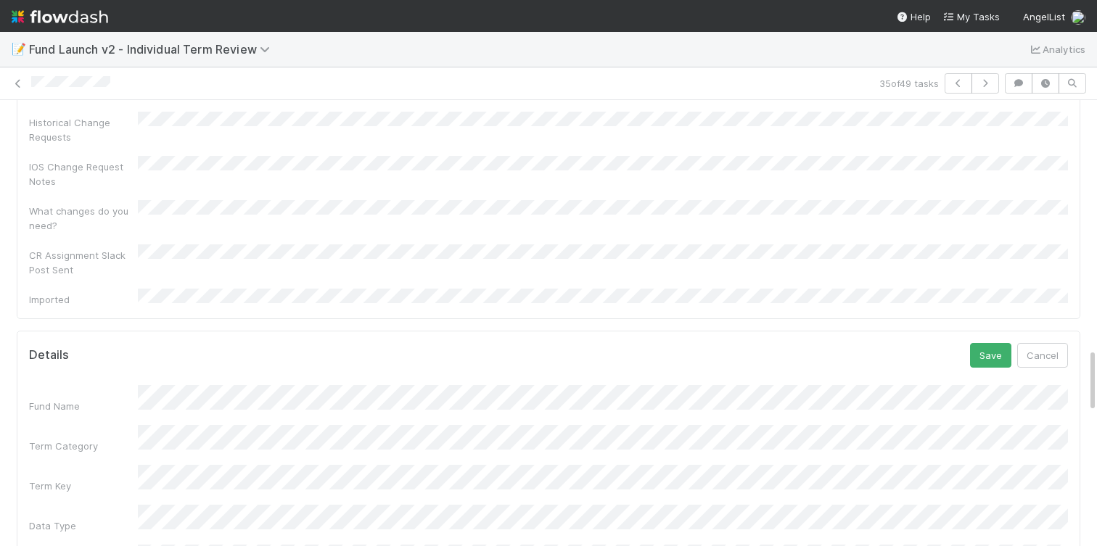
scroll to position [1673, 0]
click at [733, 345] on div "Details Save Cancel" at bounding box center [548, 357] width 1039 height 25
click at [987, 345] on button "Save" at bounding box center [990, 357] width 41 height 25
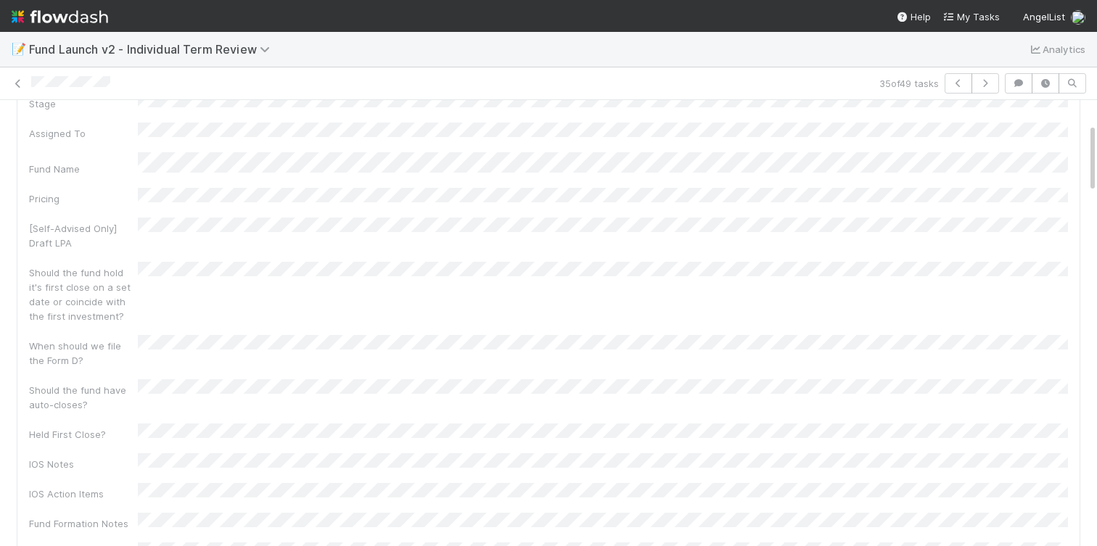
scroll to position [0, 0]
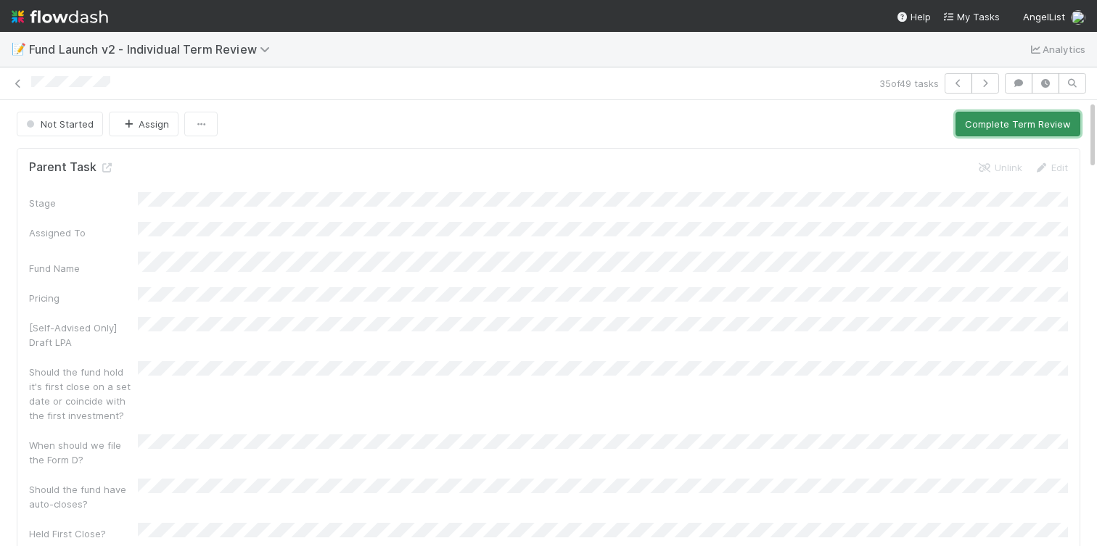
click at [1011, 126] on button "Complete Term Review" at bounding box center [1018, 124] width 125 height 25
click at [990, 118] on button "Complete Term Review" at bounding box center [1018, 124] width 125 height 25
